Goal: Transaction & Acquisition: Subscribe to service/newsletter

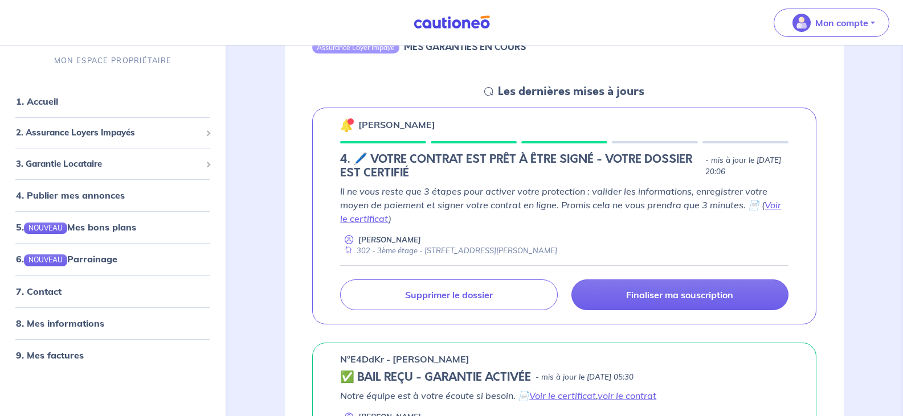
scroll to position [456, 0]
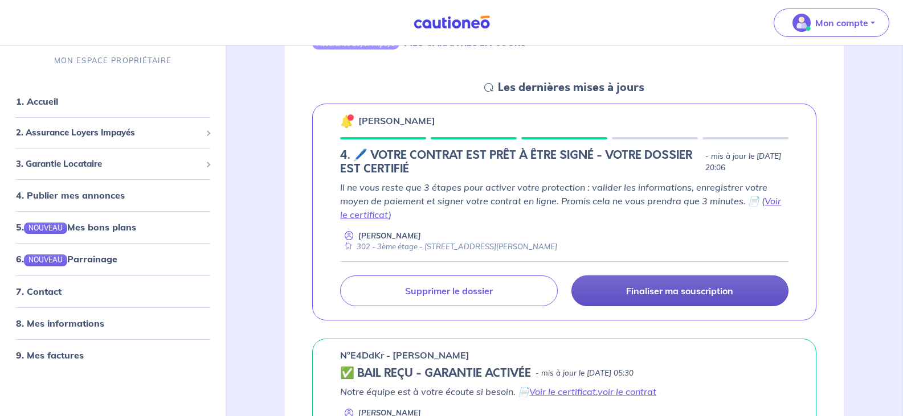
click at [711, 291] on p "Finaliser ma souscription" at bounding box center [679, 290] width 107 height 11
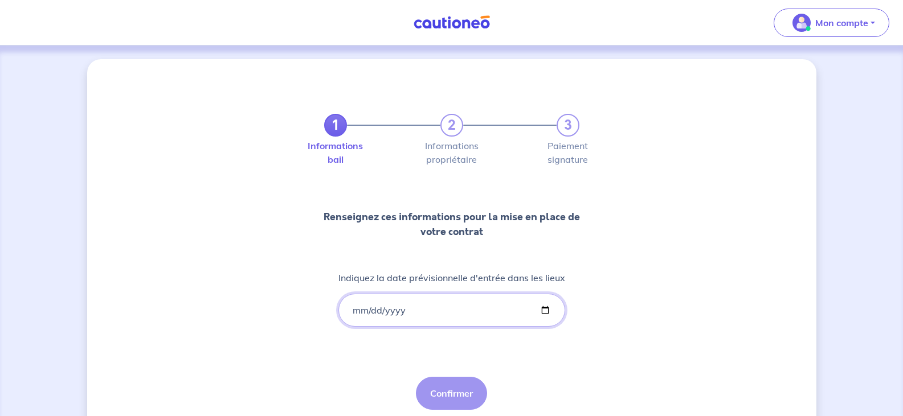
click at [356, 316] on input "Indiquez la date prévisionnelle d'entrée dans les lieux" at bounding box center [451, 310] width 227 height 33
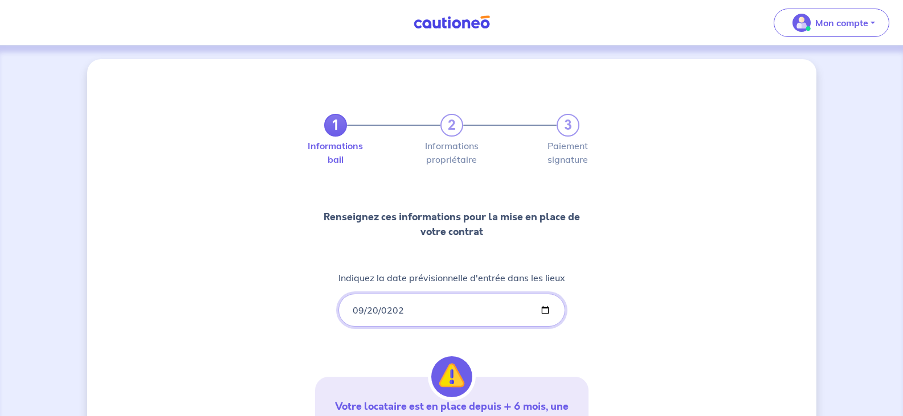
type input "[DATE]"
click at [656, 263] on div "1 2 3 Informations bail Informations propriétaire Paiement signature Renseignez…" at bounding box center [451, 334] width 729 height 551
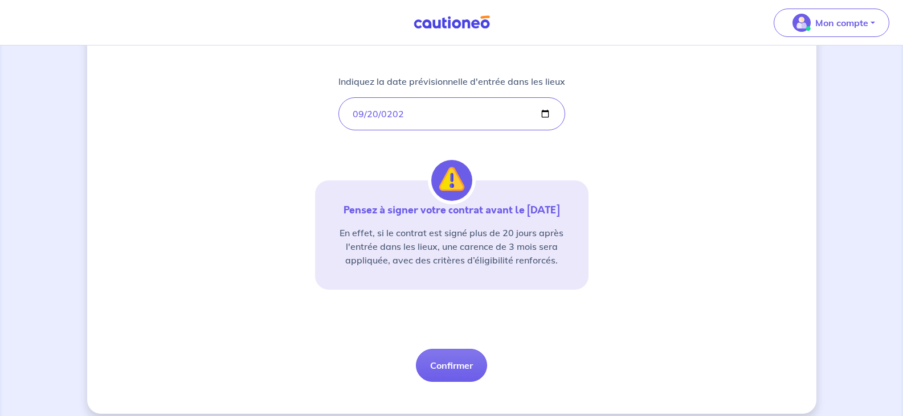
scroll to position [208, 0]
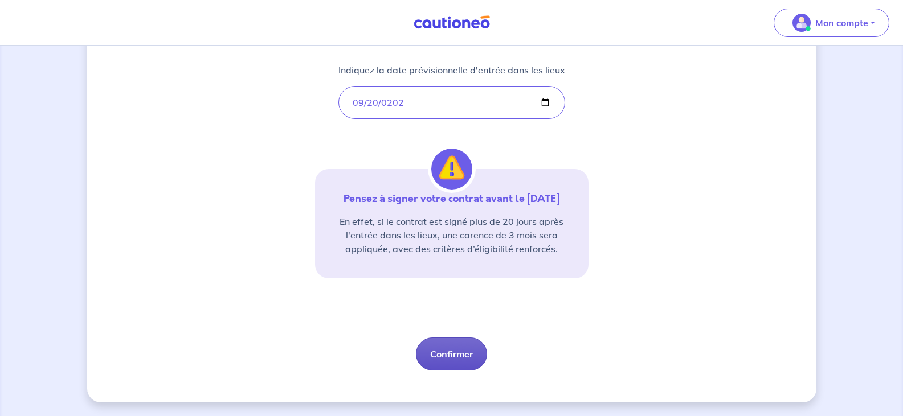
click at [479, 351] on button "Confirmer" at bounding box center [451, 354] width 71 height 33
select select "FR"
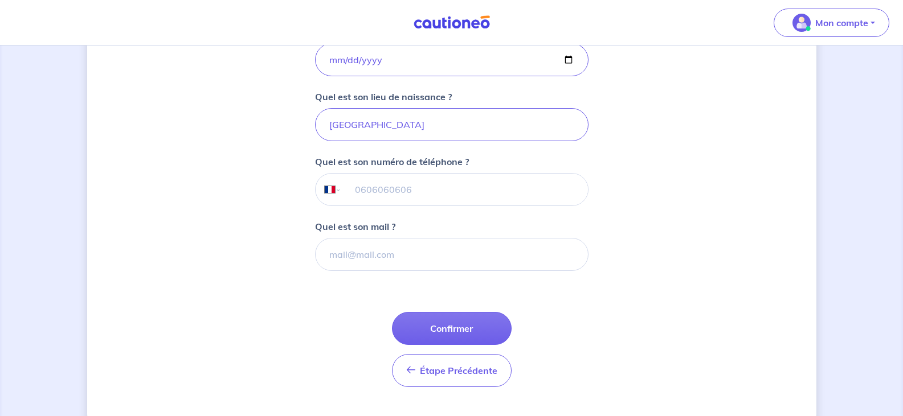
scroll to position [285, 0]
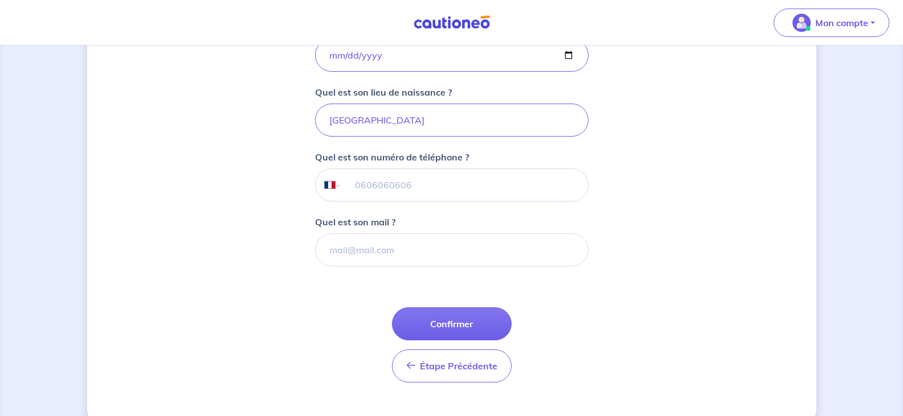
click at [396, 179] on input "tel" at bounding box center [464, 185] width 246 height 32
type input "07 77 46 33 35"
click at [379, 246] on input "Quel est son mail ?" at bounding box center [451, 250] width 273 height 33
paste input "[EMAIL_ADDRESS][DOMAIN_NAME]"
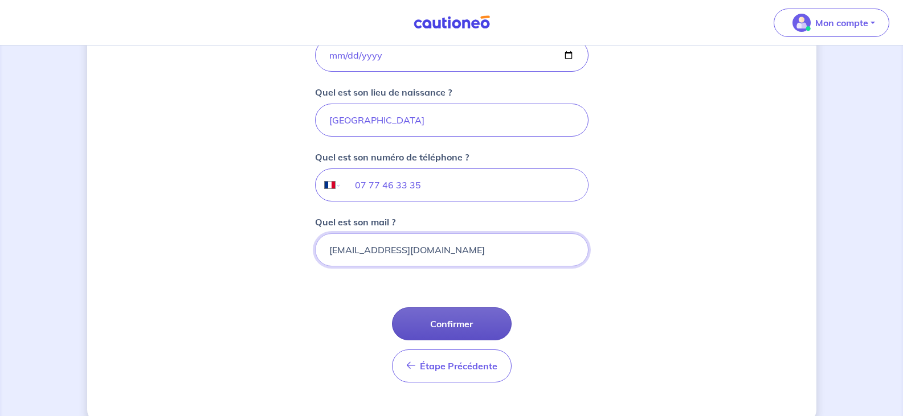
type input "[EMAIL_ADDRESS][DOMAIN_NAME]"
click at [439, 320] on button "Confirmer" at bounding box center [452, 324] width 120 height 33
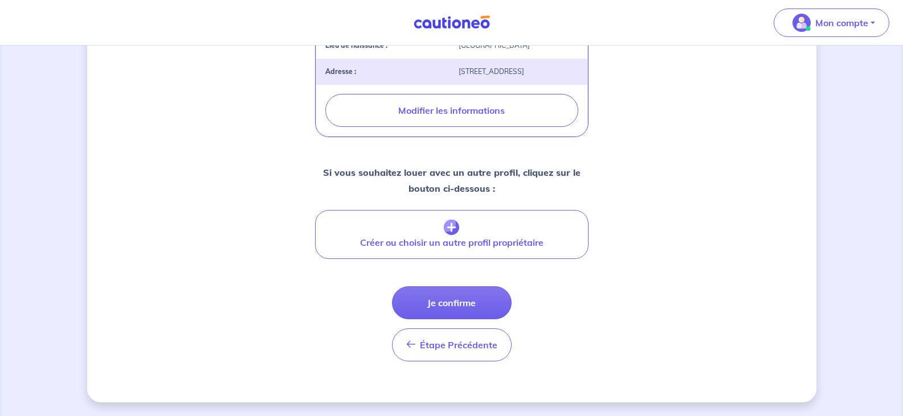
scroll to position [429, 0]
click at [478, 300] on button "Je confirme" at bounding box center [452, 303] width 120 height 33
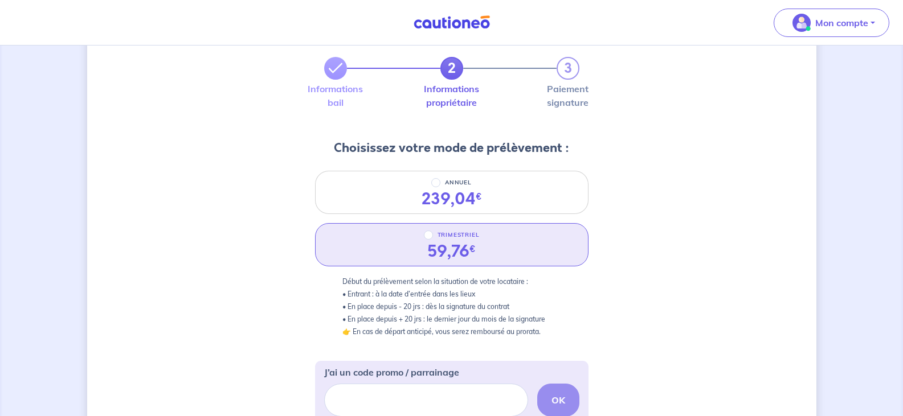
scroll to position [114, 0]
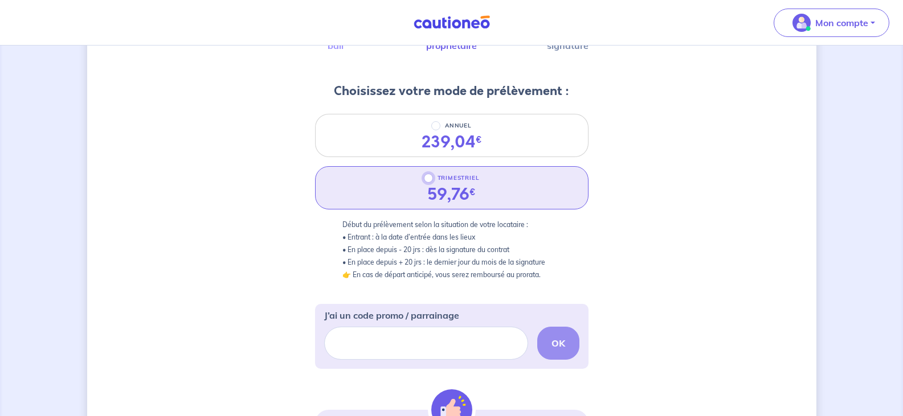
click at [427, 178] on input "TRIMESTRIEL" at bounding box center [428, 178] width 9 height 9
radio input "true"
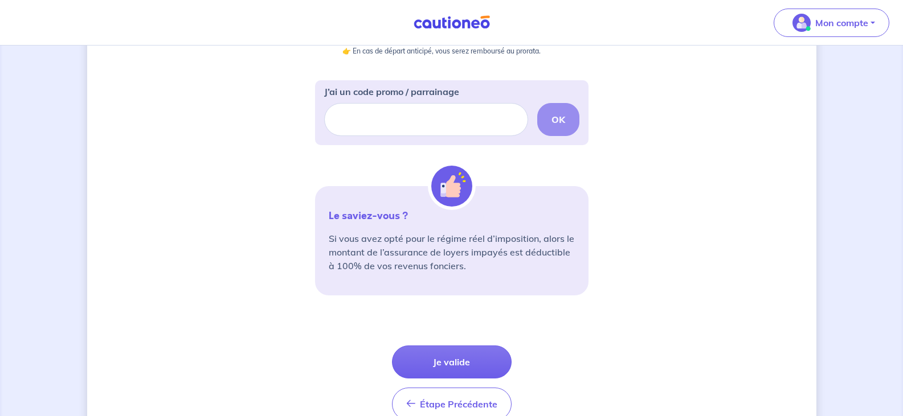
scroll to position [342, 0]
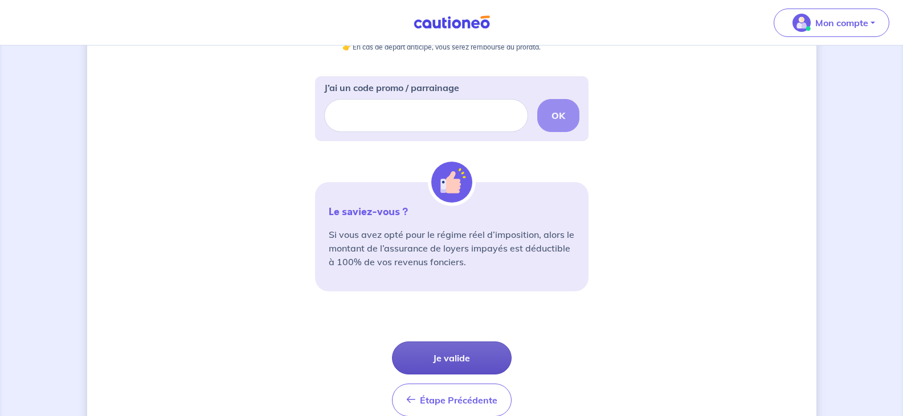
click at [472, 361] on button "Je valide" at bounding box center [452, 358] width 120 height 33
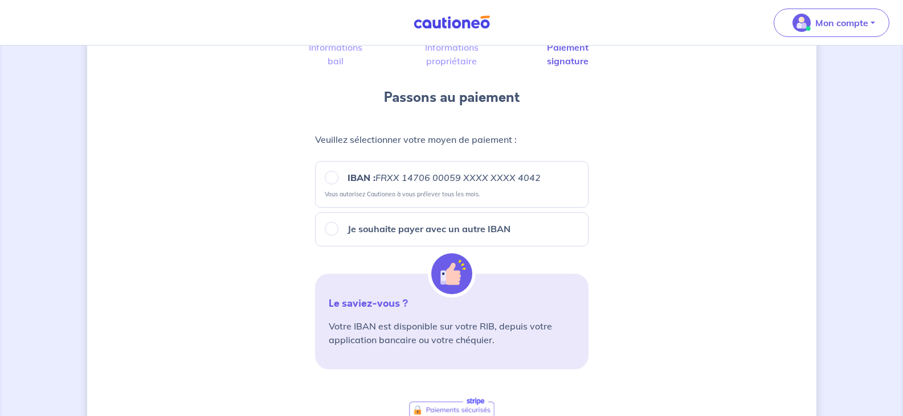
scroll to position [114, 0]
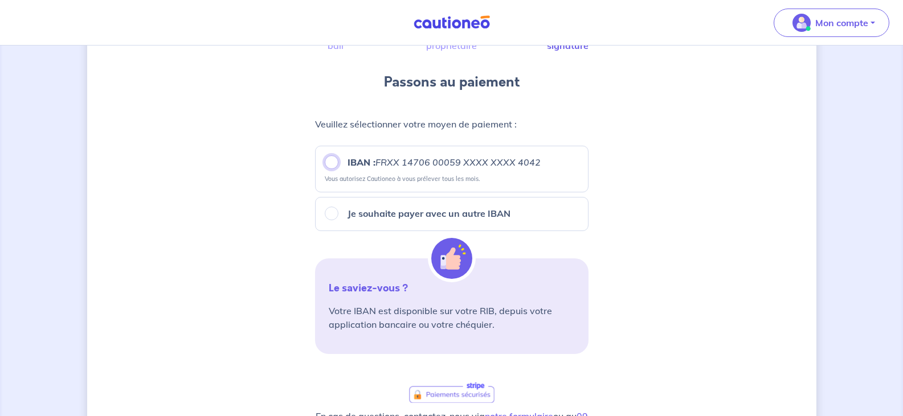
click at [329, 157] on input "IBAN : FRXX [FINANCIAL_ID] XXXX XXXX 4042" at bounding box center [332, 163] width 14 height 14
radio input "true"
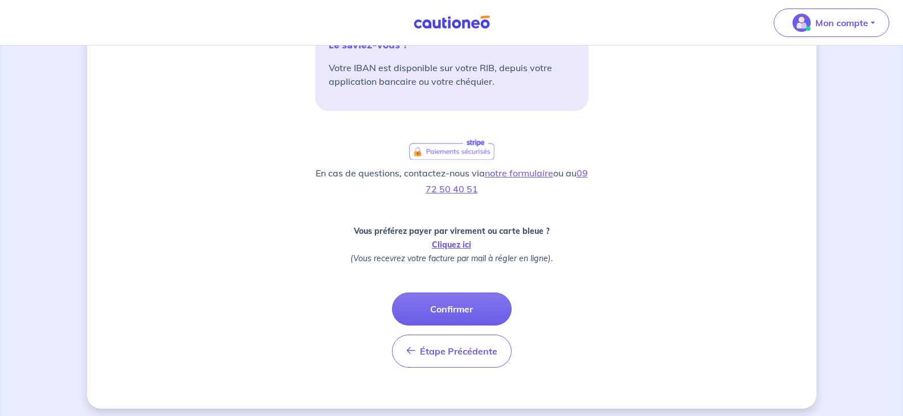
scroll to position [363, 0]
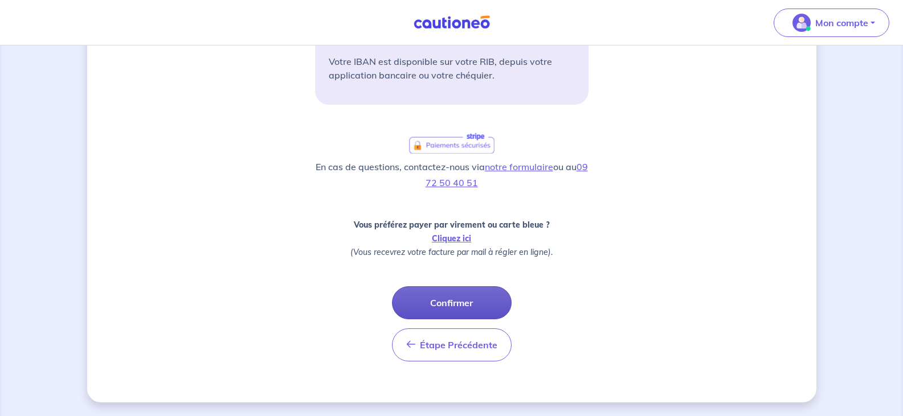
click at [492, 300] on button "Confirmer" at bounding box center [452, 303] width 120 height 33
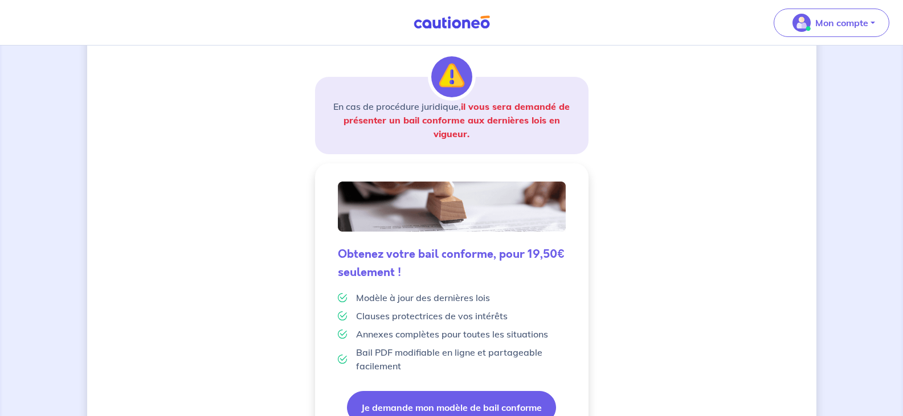
scroll to position [301, 0]
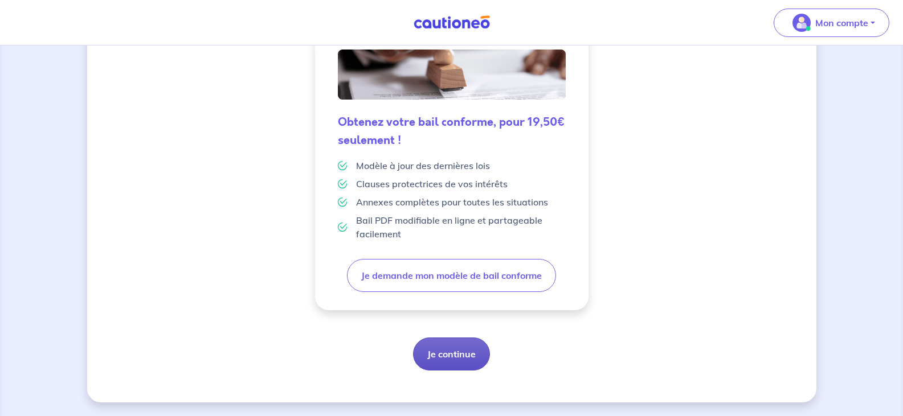
click at [459, 353] on button "Je continue" at bounding box center [451, 354] width 77 height 33
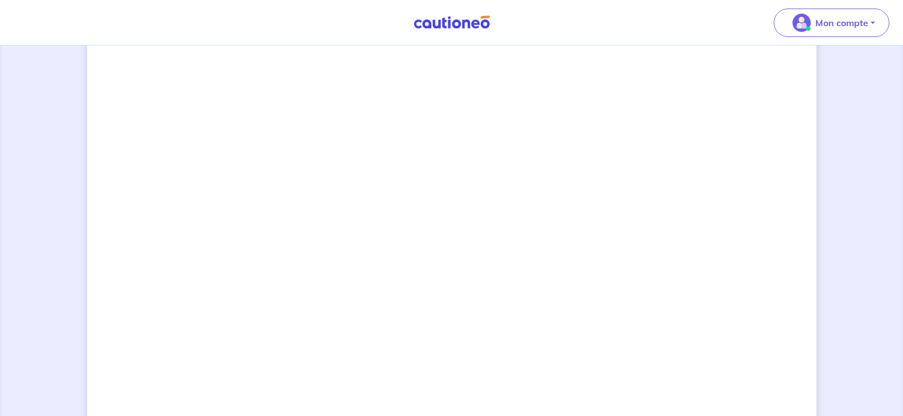
scroll to position [797, 0]
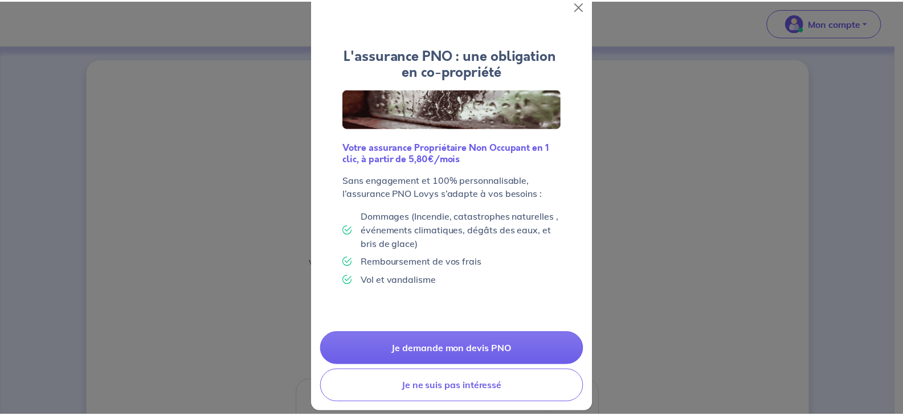
scroll to position [37, 0]
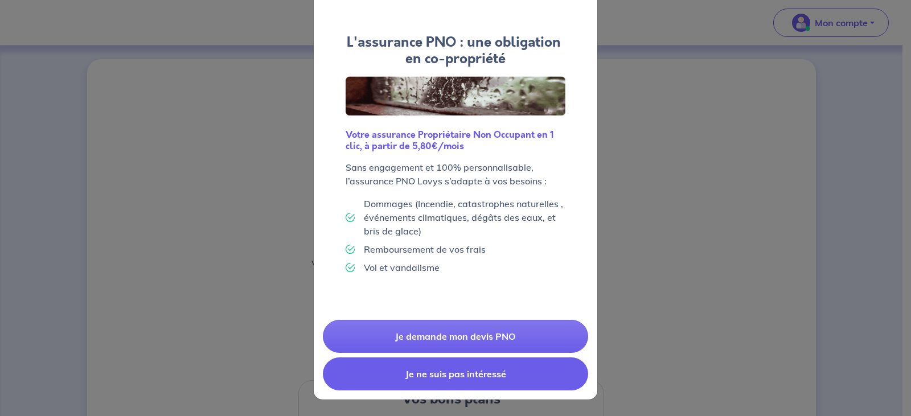
click at [473, 379] on button "Je ne suis pas intéressé" at bounding box center [455, 374] width 265 height 33
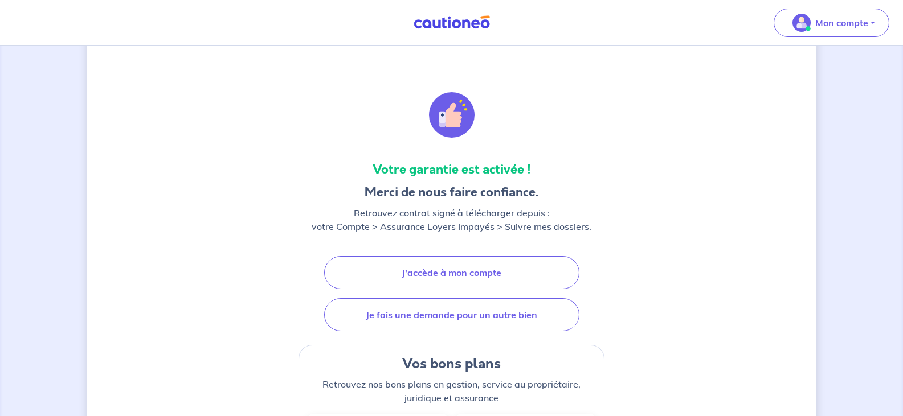
scroll to position [25, 0]
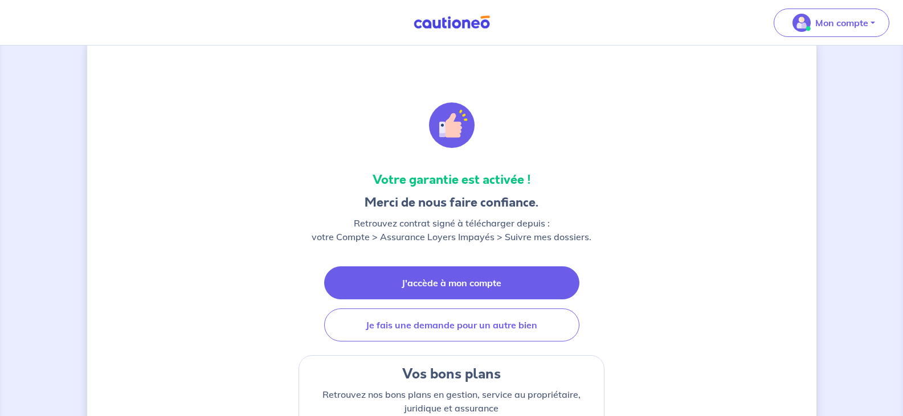
click at [477, 285] on link "J'accède à mon compte" at bounding box center [451, 283] width 255 height 33
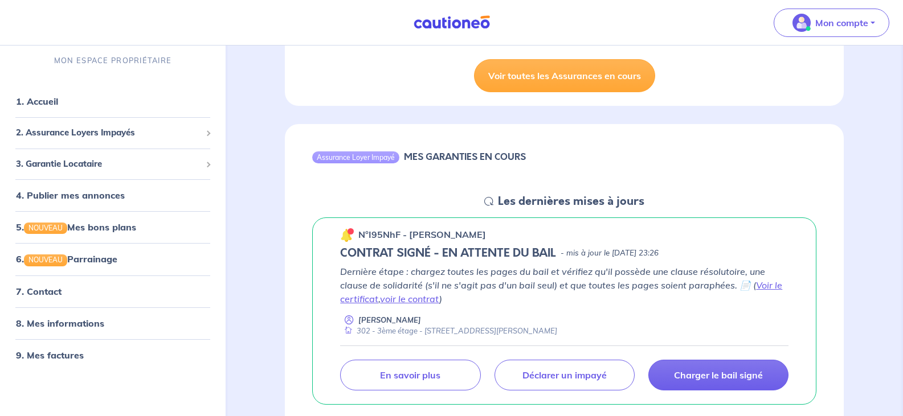
scroll to position [285, 0]
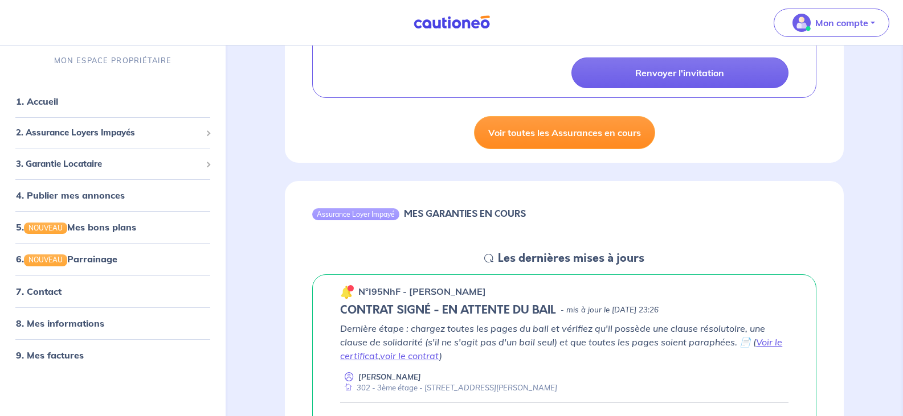
click at [528, 124] on link "Voir toutes les Assurances en cours" at bounding box center [564, 132] width 181 height 33
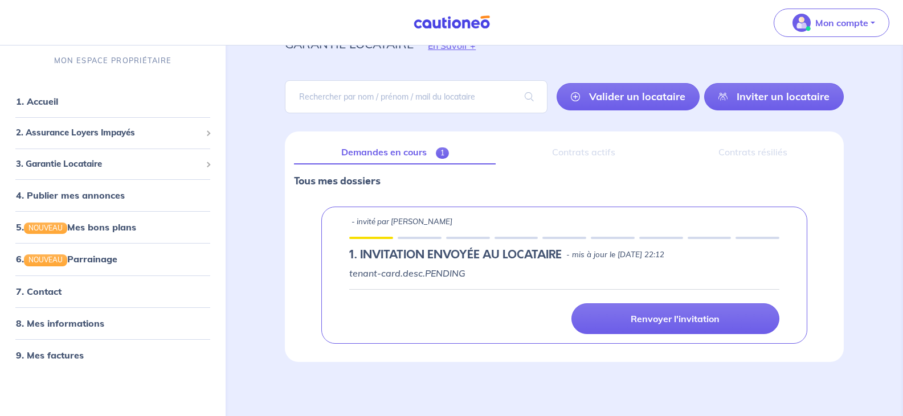
scroll to position [54, 0]
click at [440, 274] on p "tenant-card.desc.PENDING" at bounding box center [564, 273] width 430 height 14
click at [593, 152] on div "Contrats actifs" at bounding box center [583, 152] width 157 height 24
click at [593, 151] on div "Contrats actifs" at bounding box center [583, 152] width 157 height 24
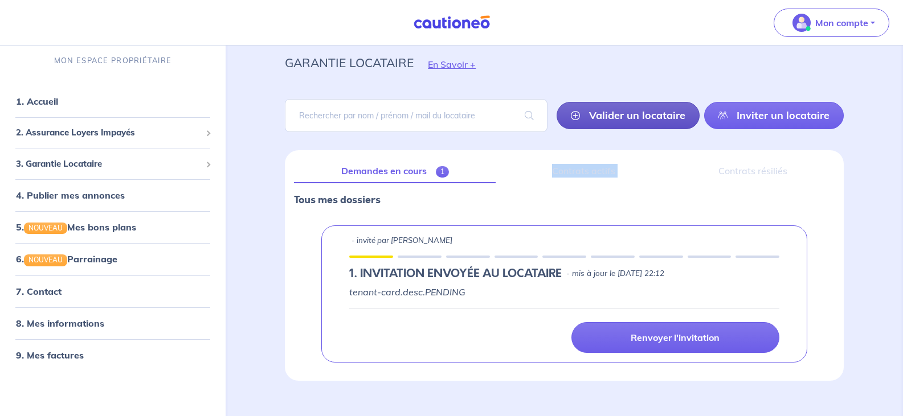
scroll to position [0, 0]
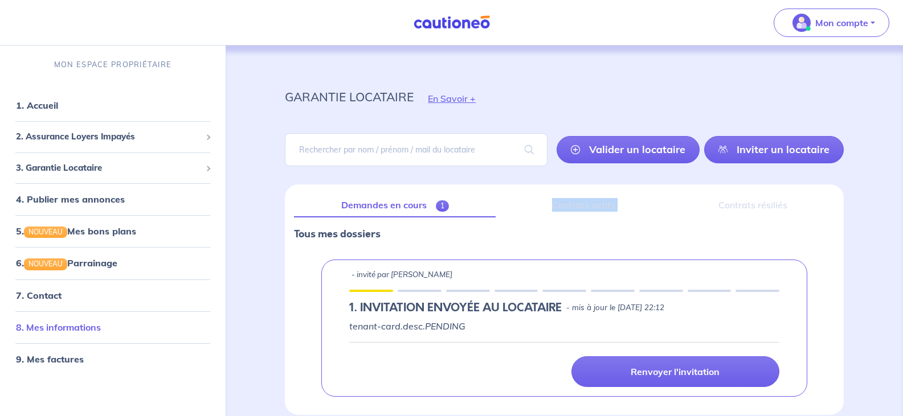
click at [101, 332] on link "8. Mes informations" at bounding box center [58, 327] width 85 height 11
